Goal: Find specific page/section: Find specific page/section

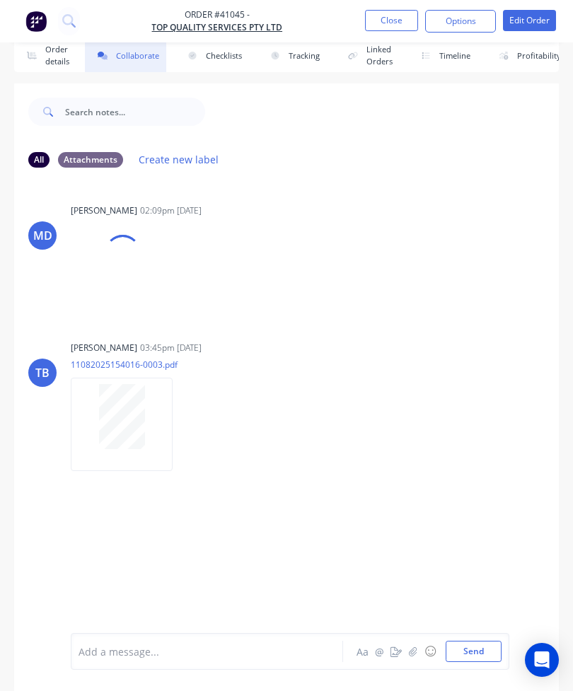
scroll to position [46, 0]
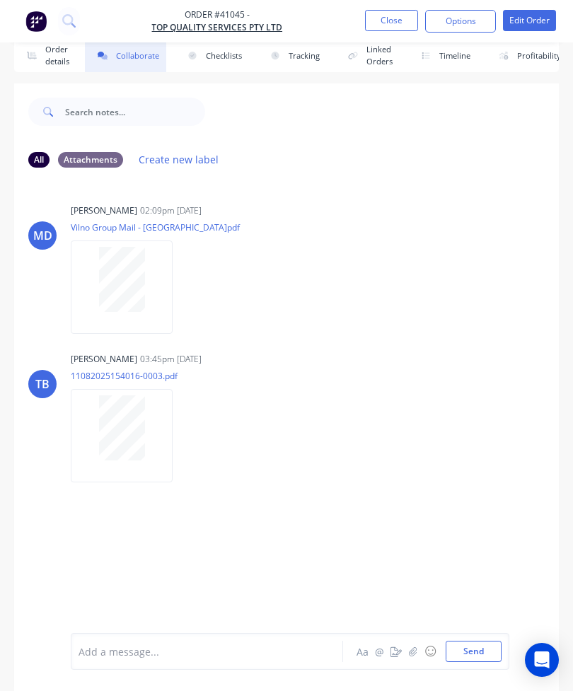
click at [381, 25] on button "Close" at bounding box center [391, 20] width 53 height 21
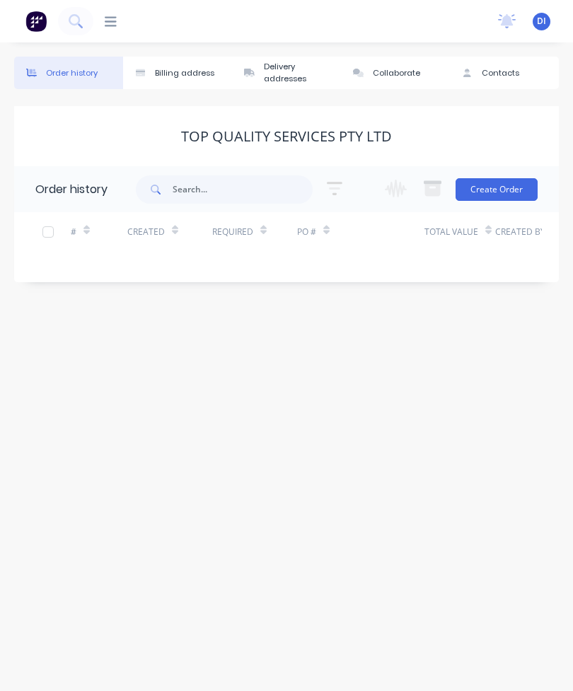
click at [115, 28] on icon at bounding box center [111, 21] width 12 height 13
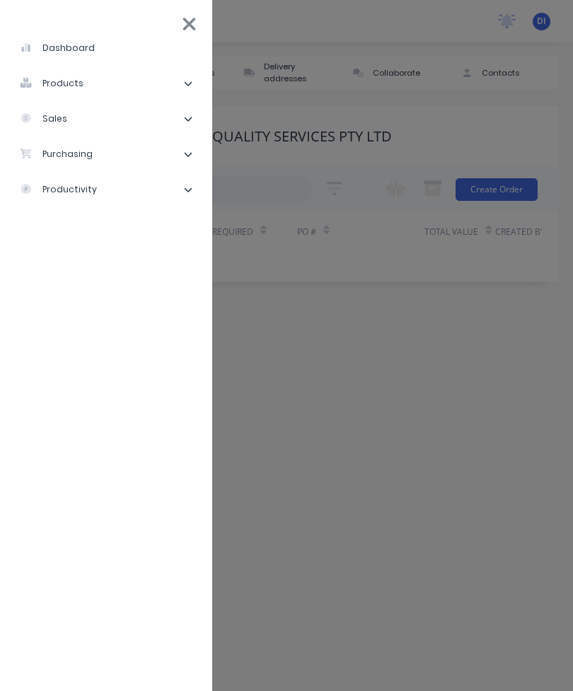
click at [194, 156] on li "purchasing" at bounding box center [105, 153] width 189 height 35
click at [191, 268] on li "productivity" at bounding box center [105, 259] width 189 height 35
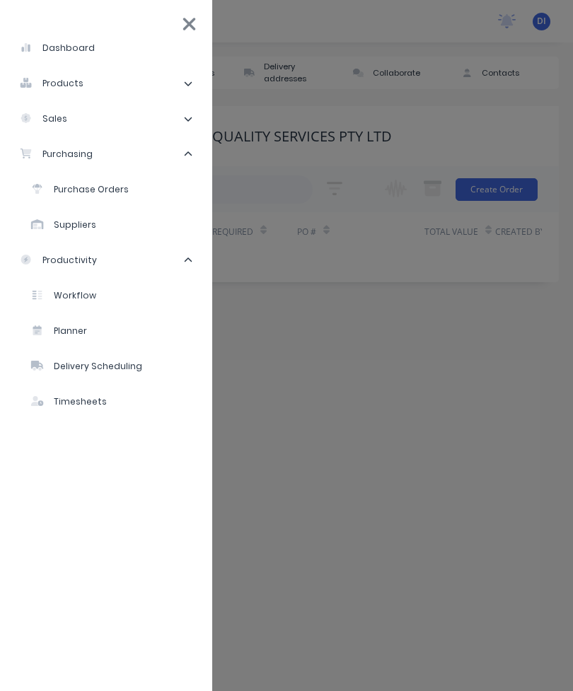
click at [114, 334] on li "Planner" at bounding box center [112, 330] width 178 height 35
click at [64, 335] on div "Planner" at bounding box center [59, 330] width 56 height 13
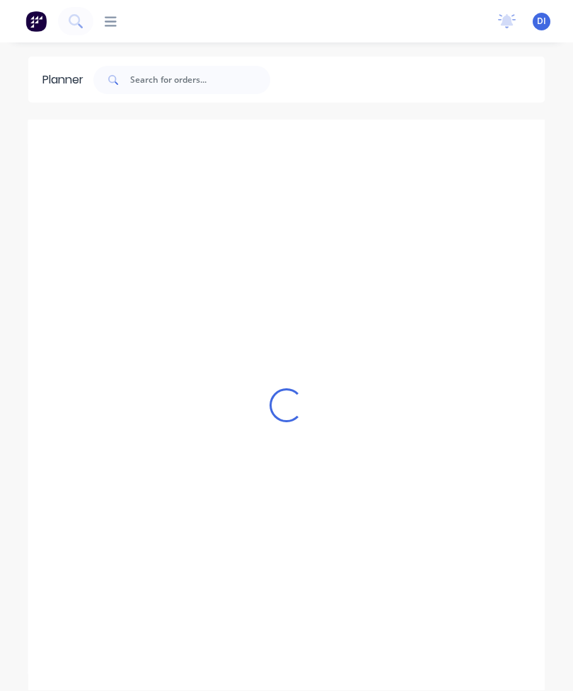
scroll to position [0, 2941]
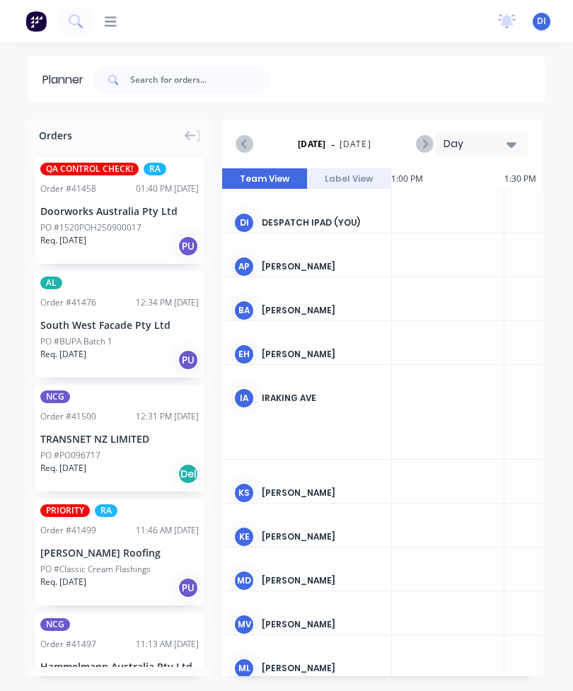
click at [113, 28] on icon at bounding box center [111, 21] width 12 height 13
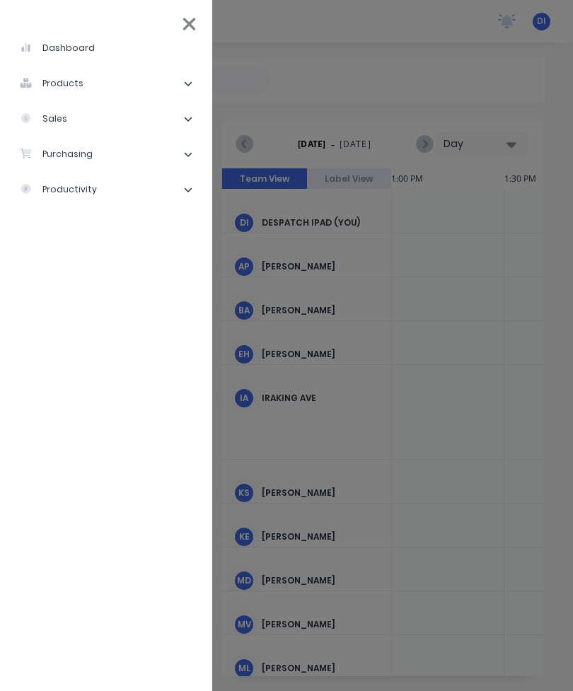
click at [295, 47] on div "dashboard products Product Catalogue Materials sales Sales Orders Customers Pri…" at bounding box center [379, 345] width 573 height 691
click at [326, 64] on div "dashboard products Product Catalogue Materials sales Sales Orders Customers Pri…" at bounding box center [379, 345] width 573 height 691
click at [193, 35] on li "dashboard" at bounding box center [105, 47] width 189 height 35
click at [182, 28] on icon at bounding box center [189, 24] width 15 height 20
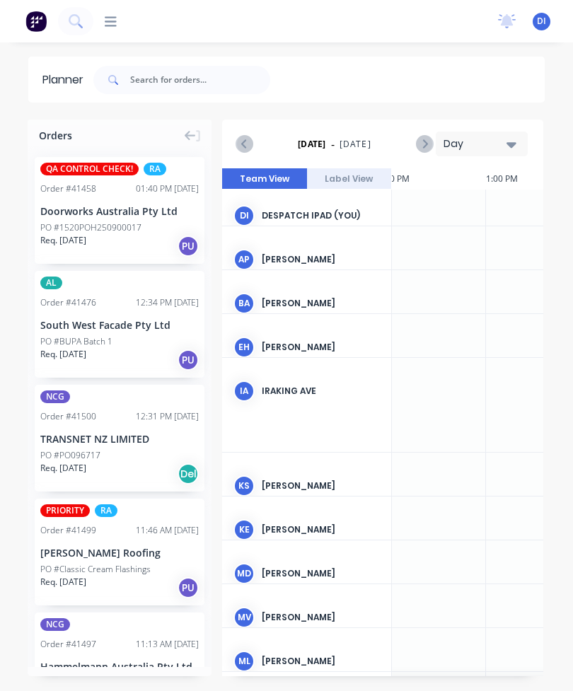
click at [485, 153] on button "Day" at bounding box center [481, 143] width 92 height 25
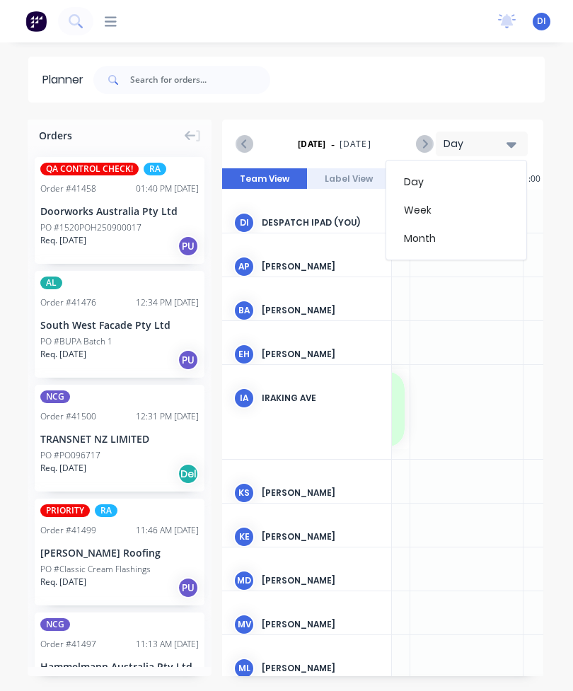
scroll to position [0, 2808]
click at [440, 213] on div "Week" at bounding box center [456, 210] width 140 height 28
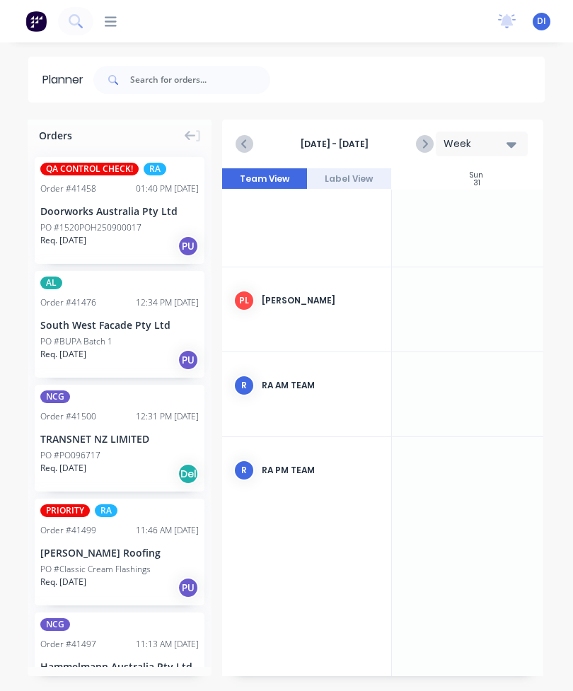
scroll to position [996, 0]
click at [306, 470] on div "RA PM Team" at bounding box center [321, 469] width 118 height 13
click at [286, 472] on div "RA PM Team" at bounding box center [321, 469] width 118 height 13
click at [285, 471] on div "RA PM Team" at bounding box center [321, 469] width 118 height 13
click at [286, 480] on div "R RA PM Team" at bounding box center [306, 469] width 169 height 66
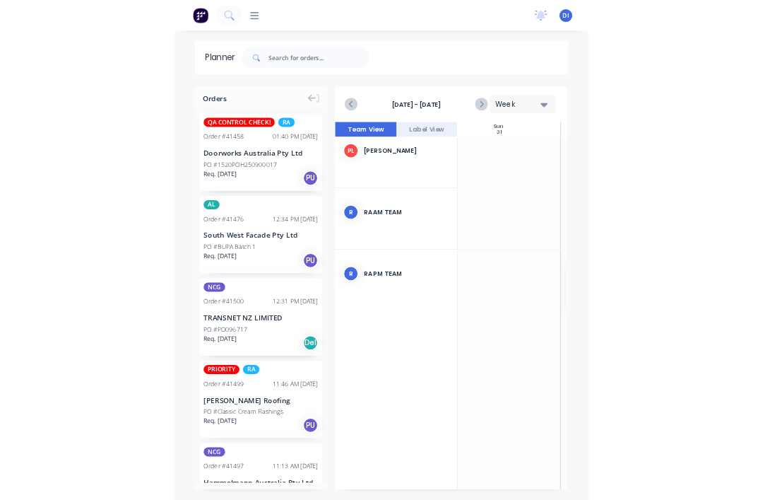
scroll to position [1090, 25]
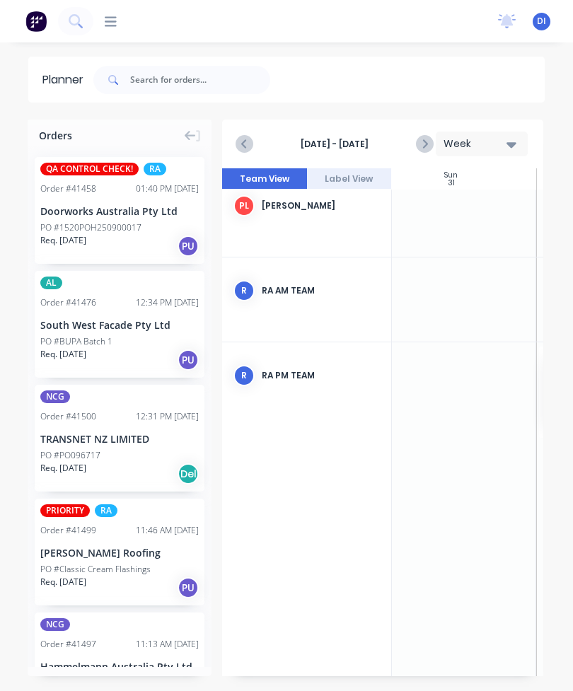
click at [268, 388] on div "R RA PM Team" at bounding box center [306, 375] width 169 height 66
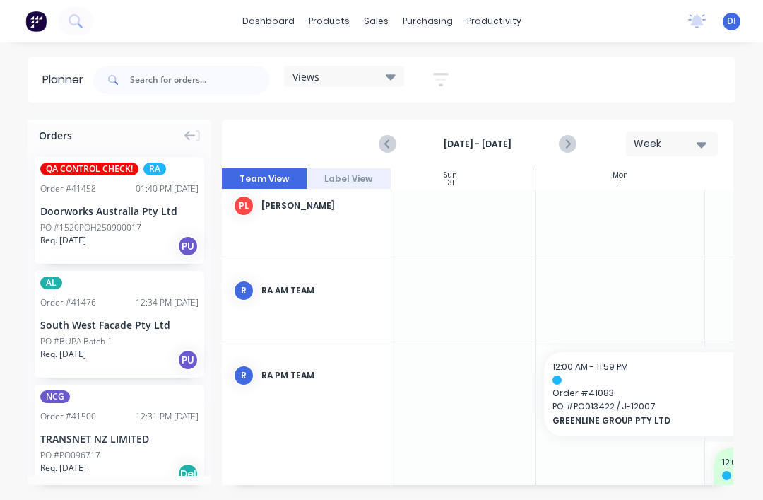
click at [273, 371] on div "RA PM Team" at bounding box center [321, 375] width 118 height 13
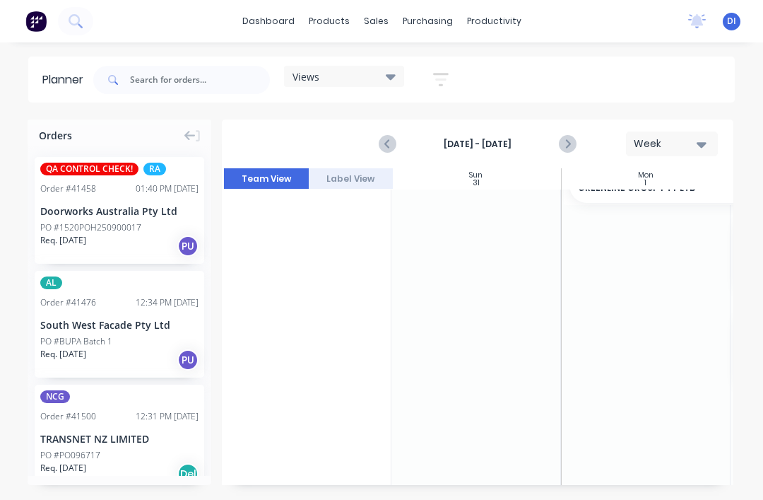
scroll to position [1352, 0]
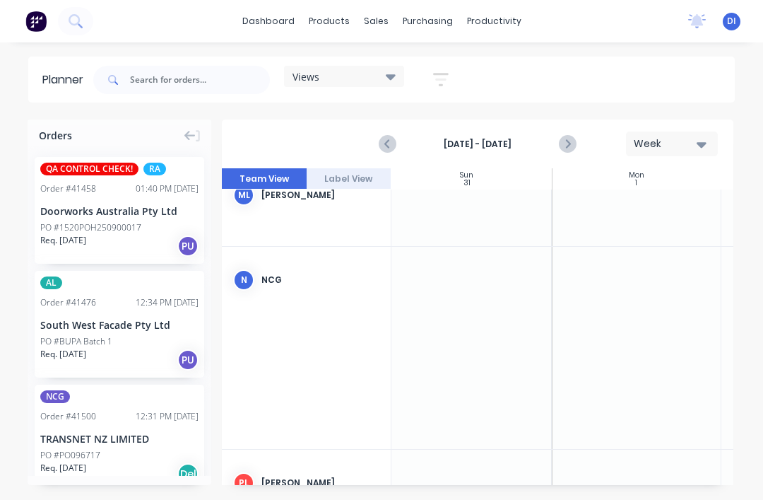
click at [443, 86] on icon "button" at bounding box center [441, 79] width 16 height 13
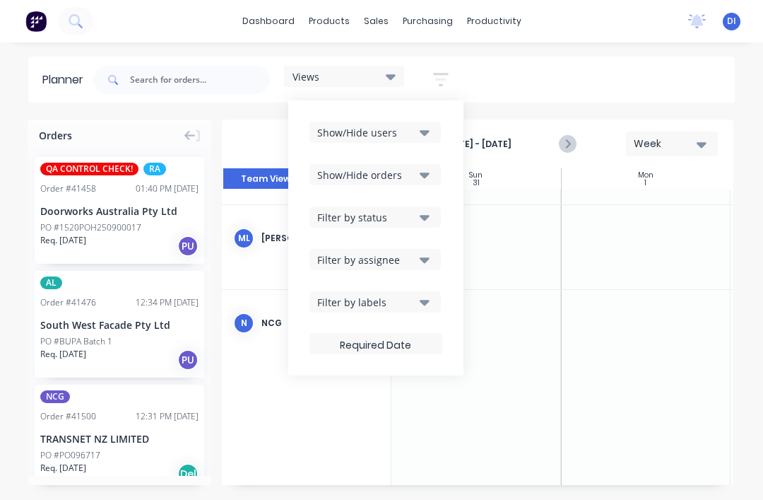
scroll to position [745, -1]
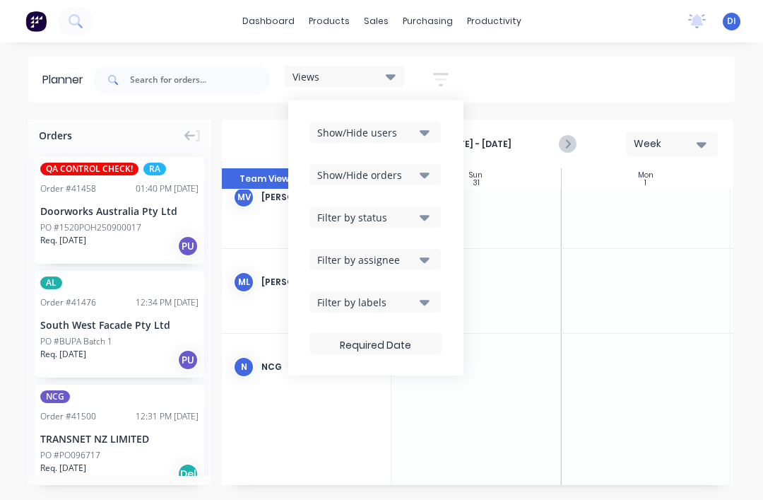
click at [423, 140] on button "Show/Hide users" at bounding box center [375, 132] width 131 height 21
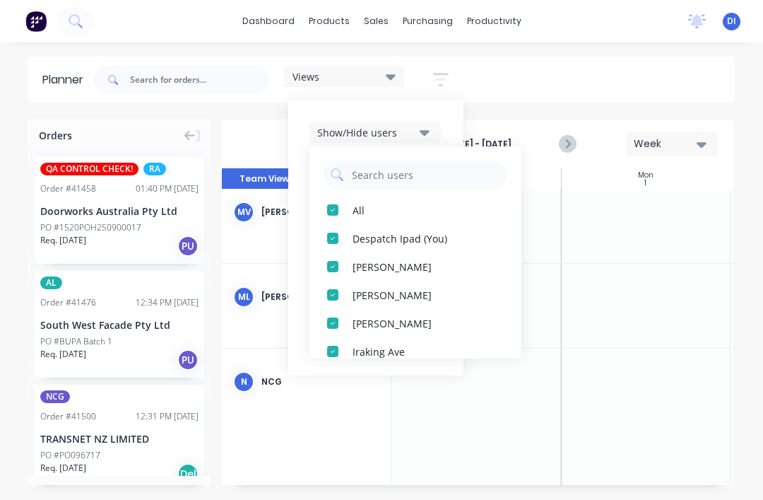
scroll to position [711, 0]
click at [346, 204] on div "button" at bounding box center [333, 210] width 28 height 28
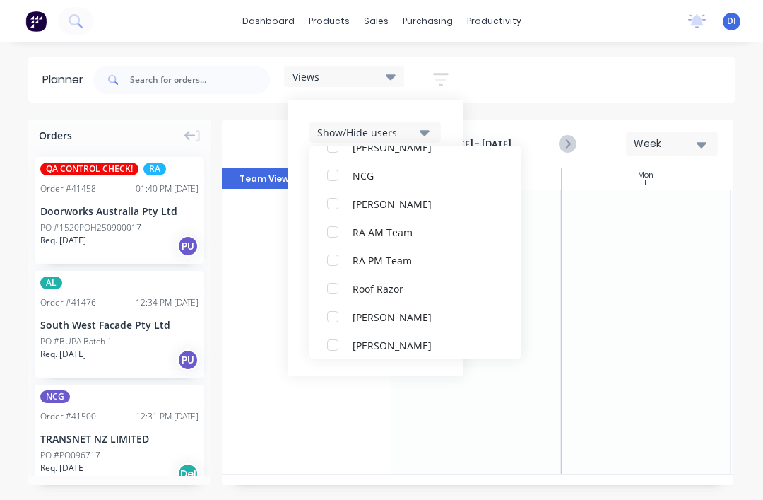
scroll to position [358, 0]
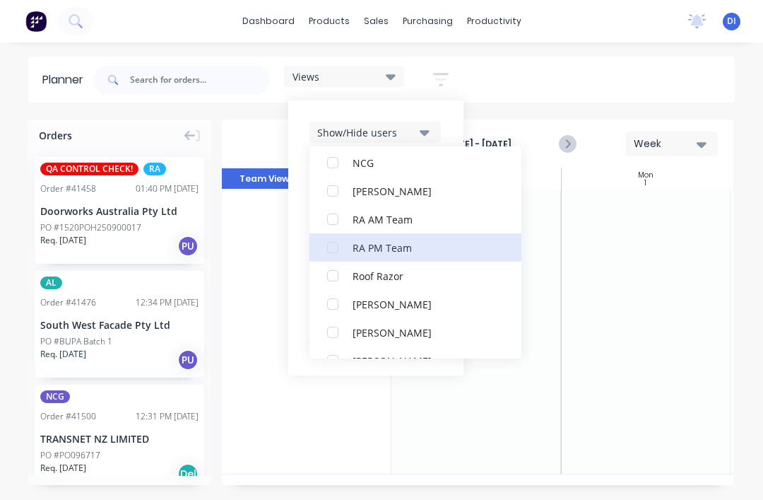
click at [388, 252] on div "RA PM Team" at bounding box center [423, 247] width 141 height 15
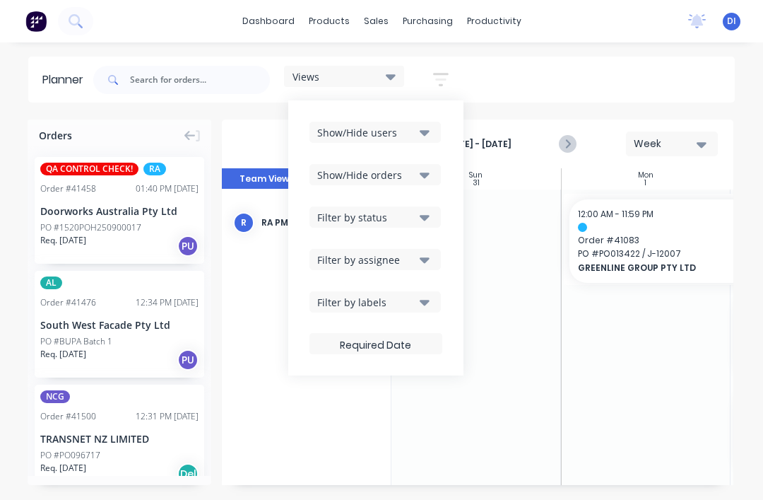
click at [446, 118] on div "Show/Hide users Show/Hide orders Filter by status Filter by assignee Filter by …" at bounding box center [375, 237] width 175 height 275
click at [413, 219] on div "Filter by status" at bounding box center [366, 217] width 98 height 15
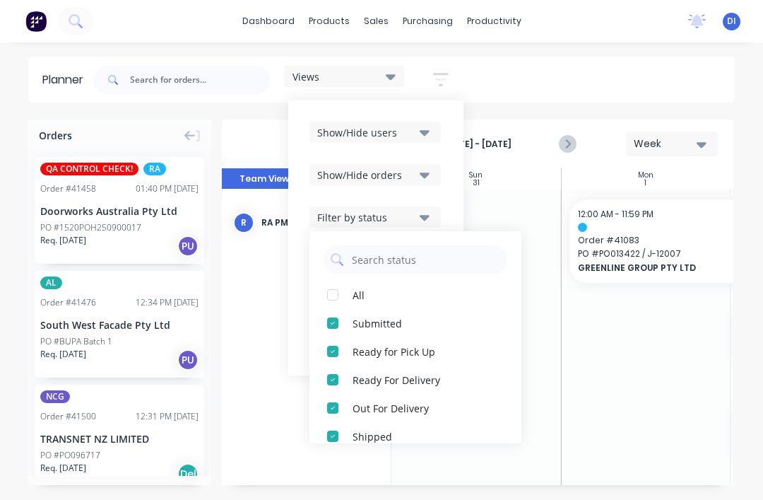
click at [347, 287] on div "button" at bounding box center [333, 295] width 28 height 28
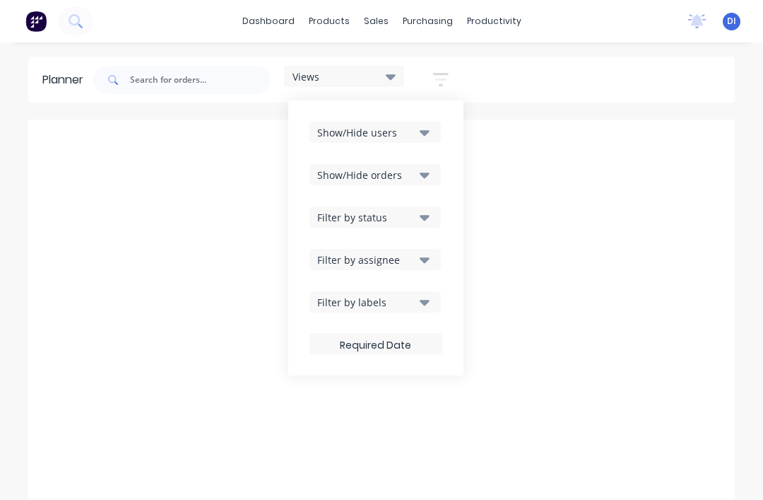
click at [415, 180] on div "Show/Hide orders" at bounding box center [366, 175] width 98 height 15
click at [335, 213] on div "button" at bounding box center [333, 210] width 28 height 28
click at [344, 273] on div "button" at bounding box center [333, 266] width 28 height 28
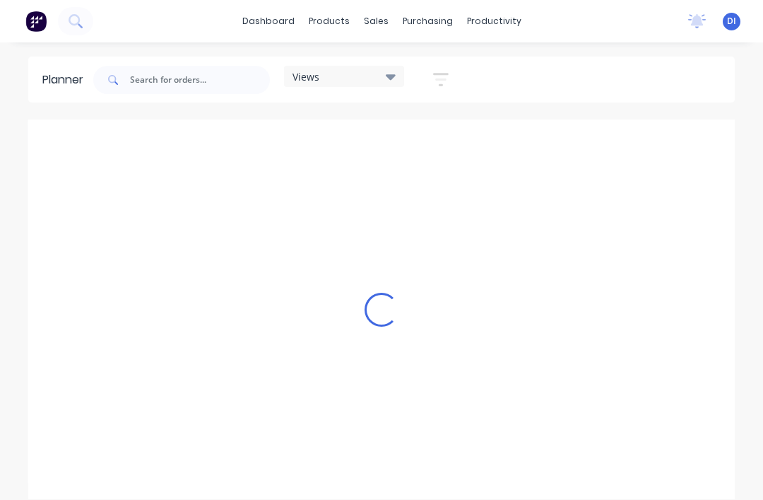
click at [570, 75] on div "Views Save new view None (Default) edit Iraking edit [PERSON_NAME] edit [PERSON…" at bounding box center [412, 80] width 645 height 42
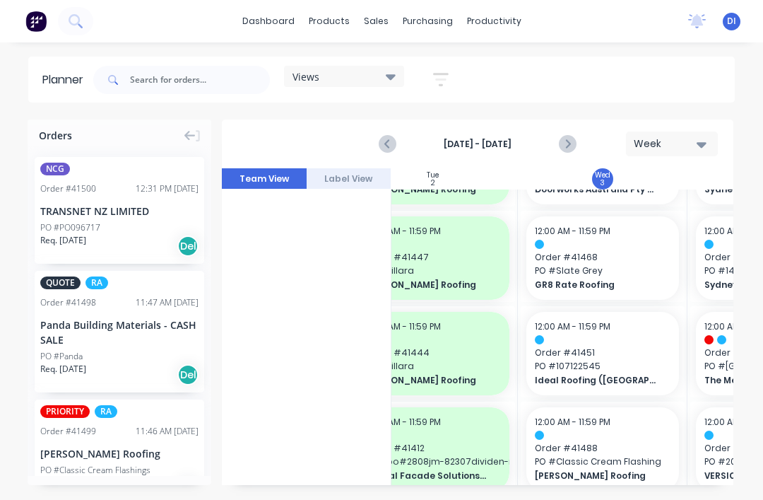
scroll to position [1034, 381]
click at [572, 351] on span "Order # 41451" at bounding box center [604, 352] width 136 height 13
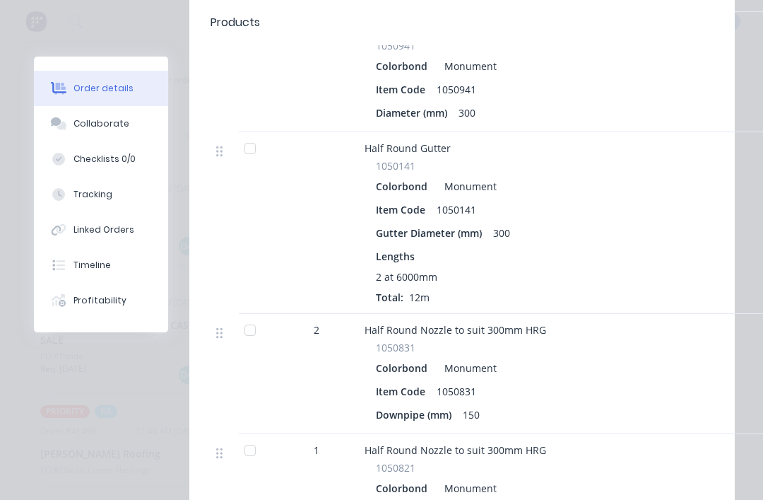
scroll to position [593, 0]
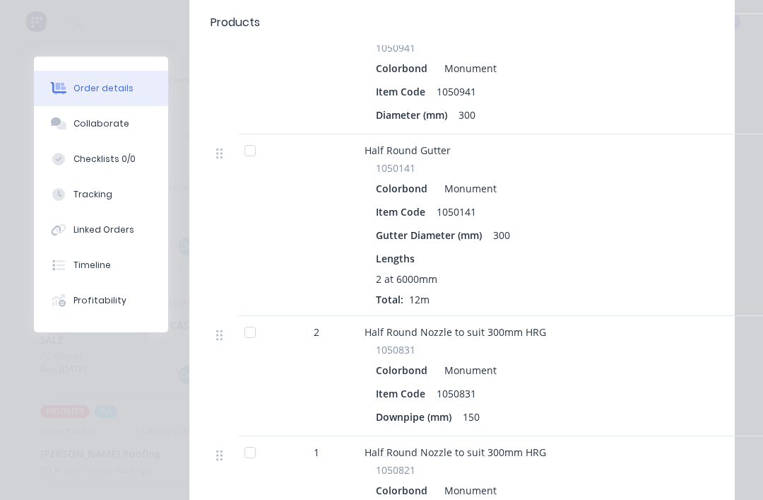
click at [63, 141] on button "Collaborate" at bounding box center [101, 123] width 134 height 35
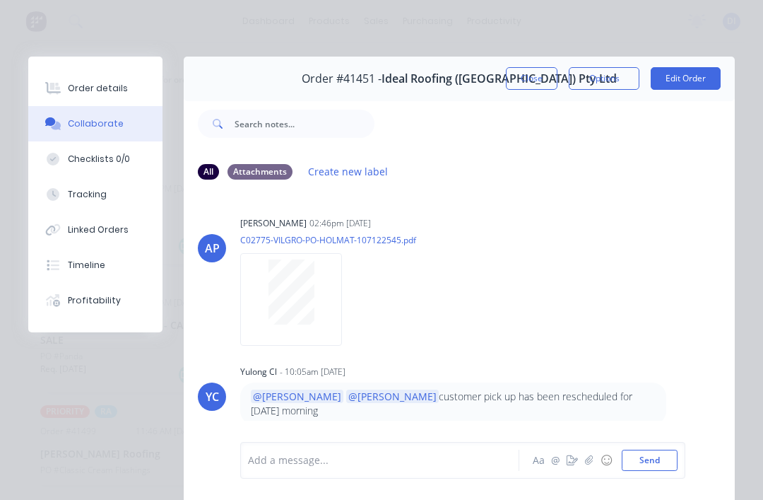
scroll to position [0, 0]
click at [532, 82] on button "Close" at bounding box center [532, 78] width 52 height 23
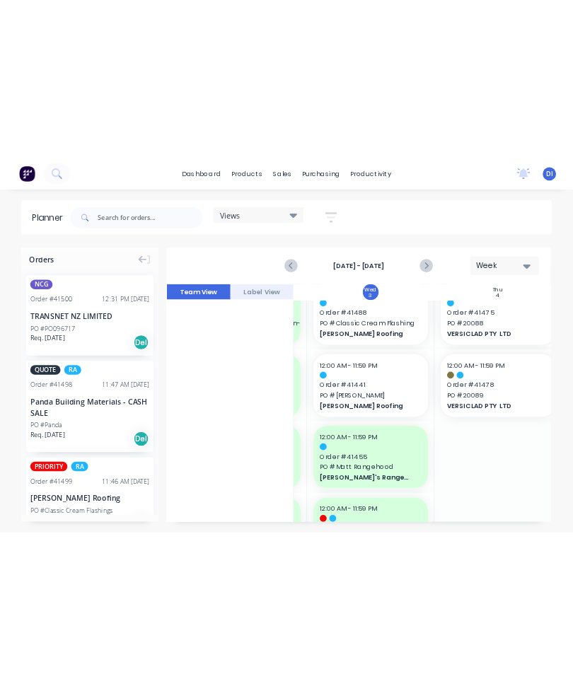
scroll to position [1274, 491]
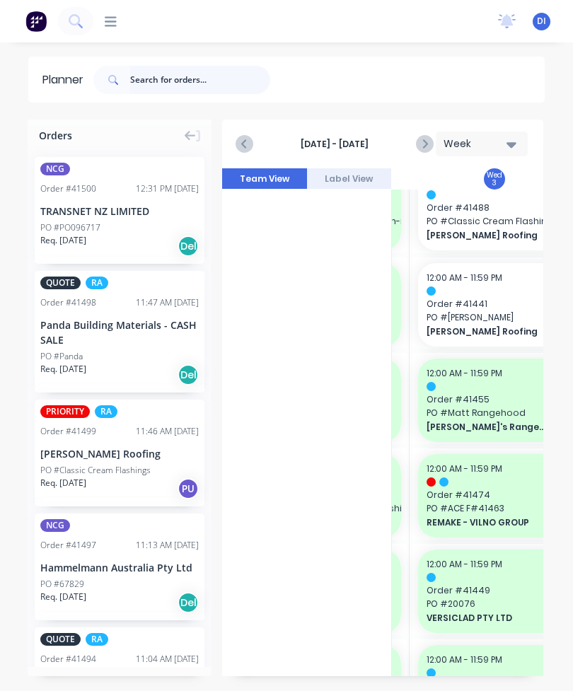
click at [196, 78] on input "text" at bounding box center [200, 80] width 140 height 28
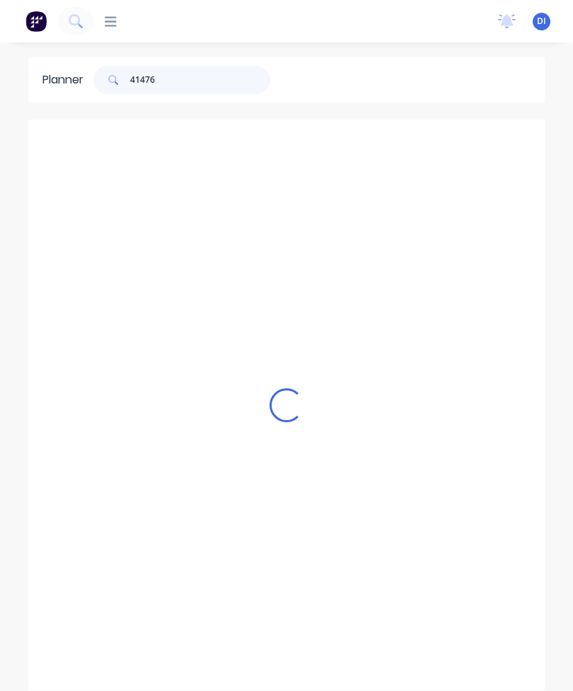
scroll to position [0, 491]
click at [194, 79] on input "41476" at bounding box center [200, 80] width 140 height 28
type input "41476"
click at [164, 173] on div "Loading..." at bounding box center [286, 404] width 516 height 570
click at [118, 243] on div "Loading..." at bounding box center [286, 404] width 516 height 570
